Goal: Transaction & Acquisition: Obtain resource

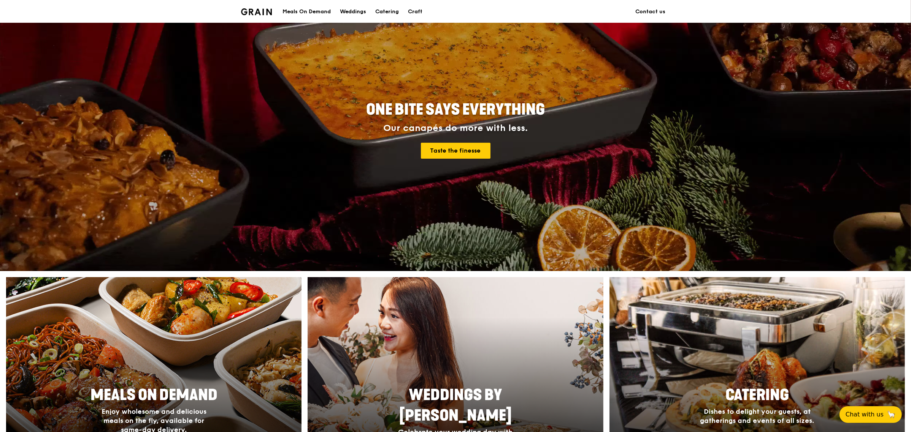
scroll to position [32, 0]
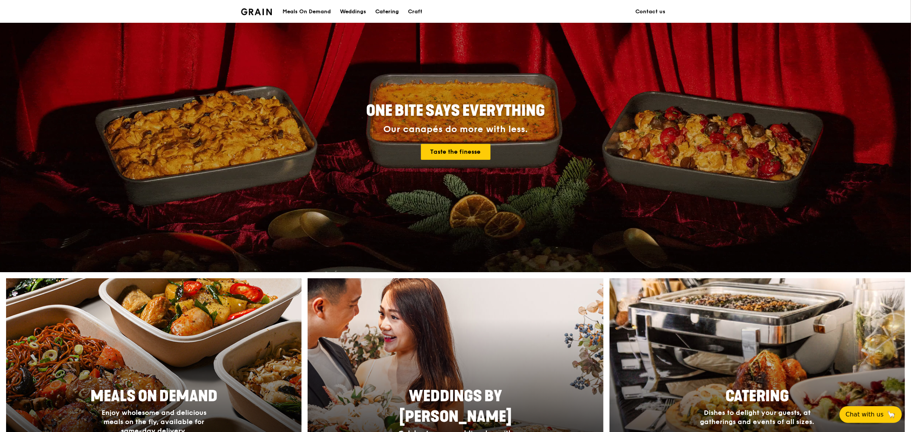
click at [387, 11] on div "Catering" at bounding box center [387, 11] width 24 height 23
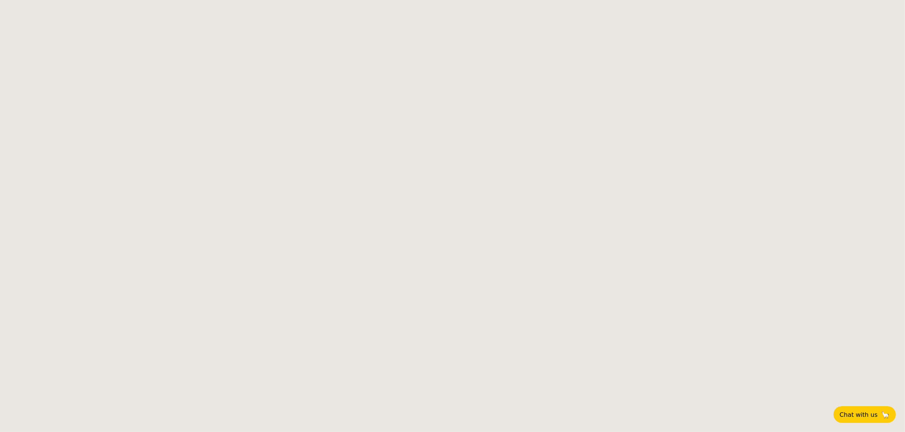
select select
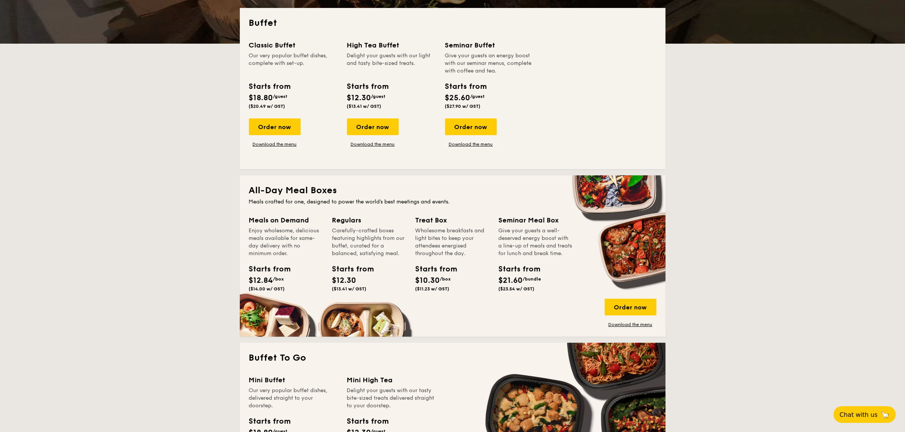
scroll to position [190, 0]
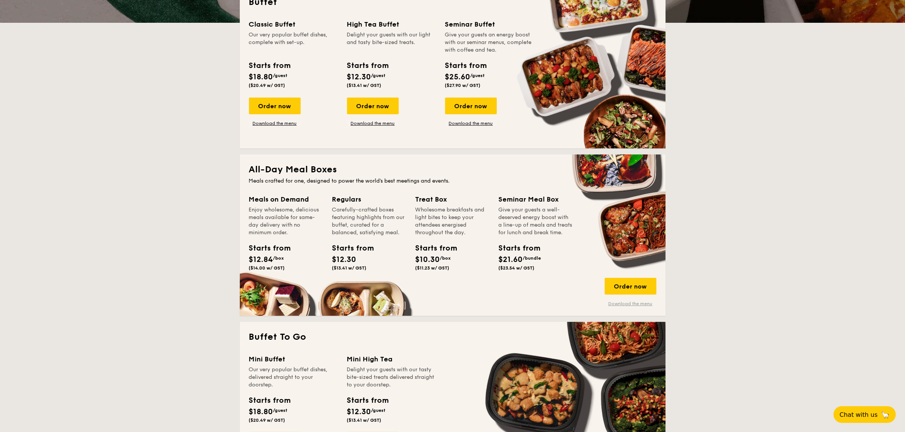
click at [621, 305] on link "Download the menu" at bounding box center [631, 304] width 52 height 6
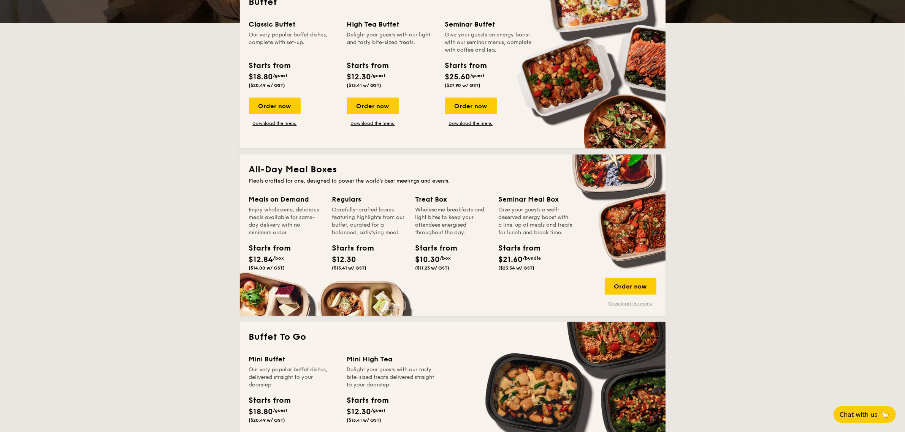
click at [621, 305] on link "Download the menu" at bounding box center [631, 304] width 52 height 6
